Goal: Task Accomplishment & Management: Use online tool/utility

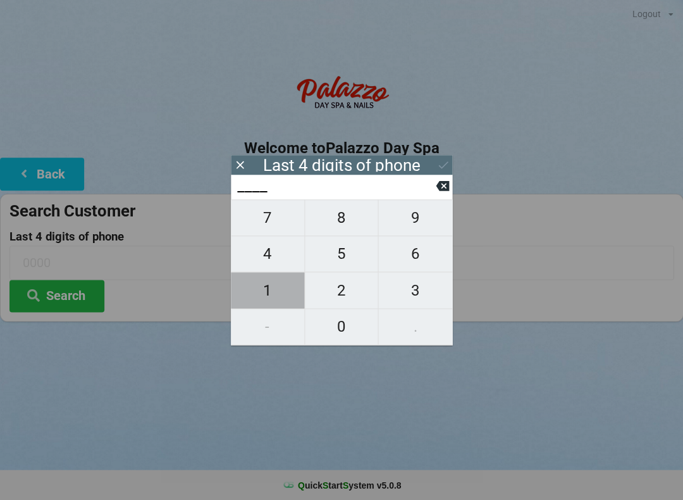
click at [269, 296] on span "1" at bounding box center [267, 290] width 73 height 27
type input "1___"
click at [341, 259] on span "5" at bounding box center [341, 253] width 73 height 27
type input "15__"
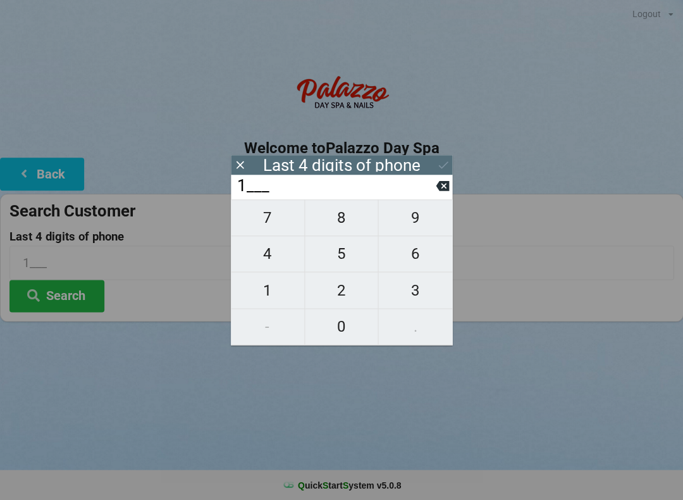
type input "15__"
click at [343, 254] on span "5" at bounding box center [341, 253] width 73 height 27
type input "155_"
click at [347, 329] on span "0" at bounding box center [341, 326] width 73 height 27
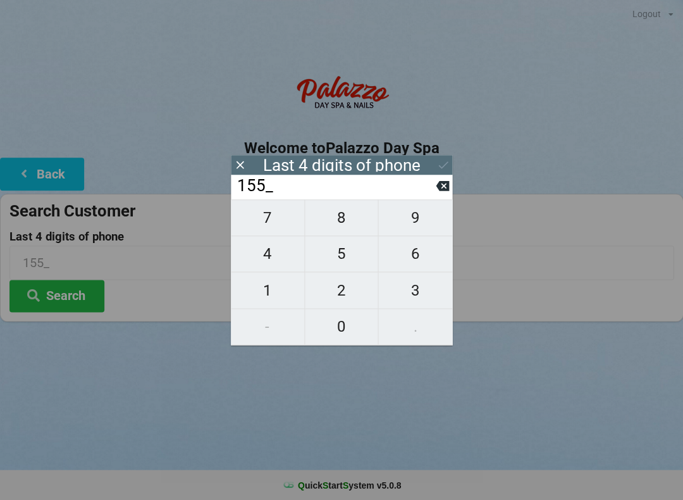
type input "1550"
click at [570, 245] on input "1550" at bounding box center [341, 262] width 664 height 34
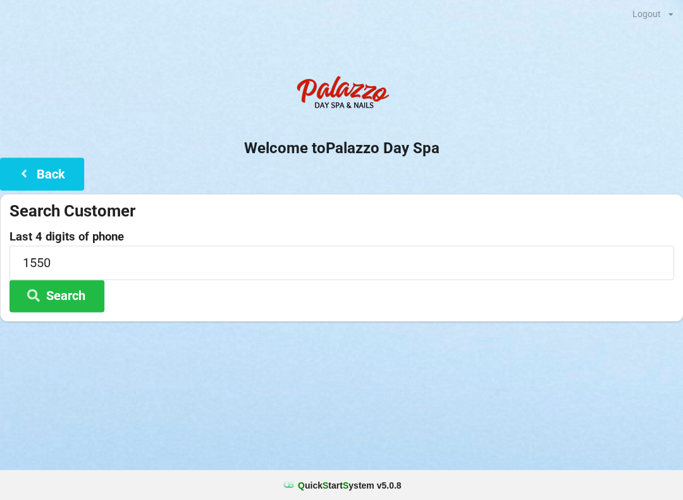
click at [532, 237] on label "Last 4 digits of phone" at bounding box center [341, 236] width 664 height 13
click at [73, 292] on button "Search" at bounding box center [56, 296] width 95 height 32
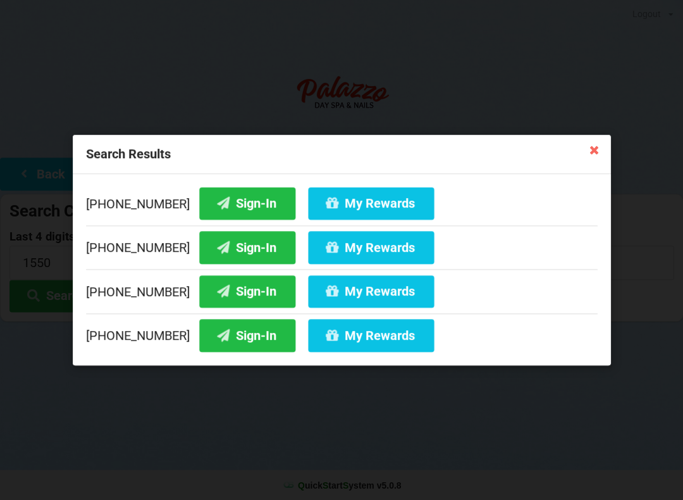
click at [228, 198] on button "Sign-In" at bounding box center [247, 203] width 96 height 32
